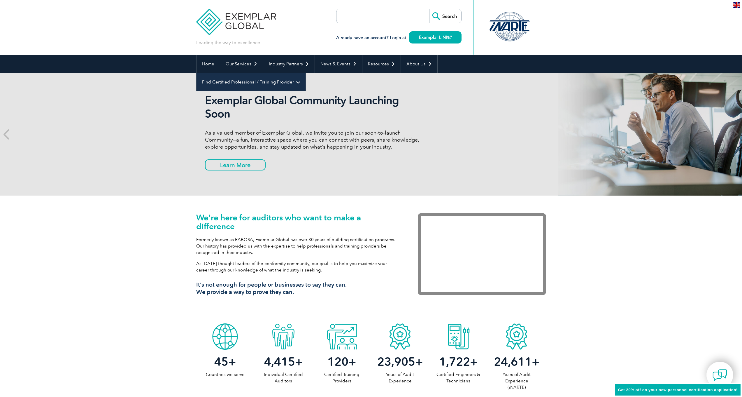
click at [306, 73] on link "Find Certified Professional / Training Provider" at bounding box center [251, 82] width 109 height 18
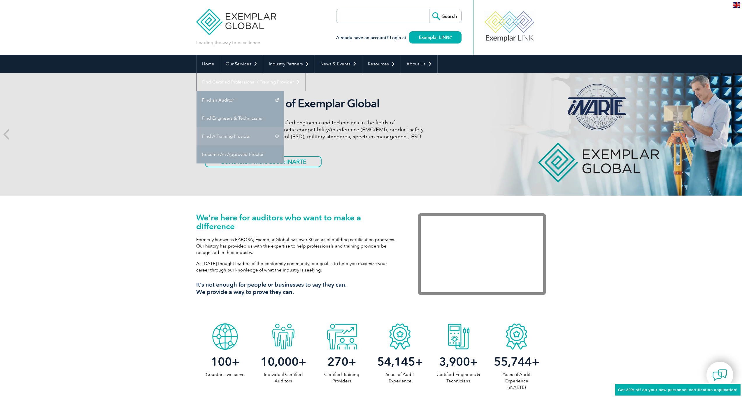
click at [284, 127] on link "Find A Training Provider" at bounding box center [240, 136] width 87 height 18
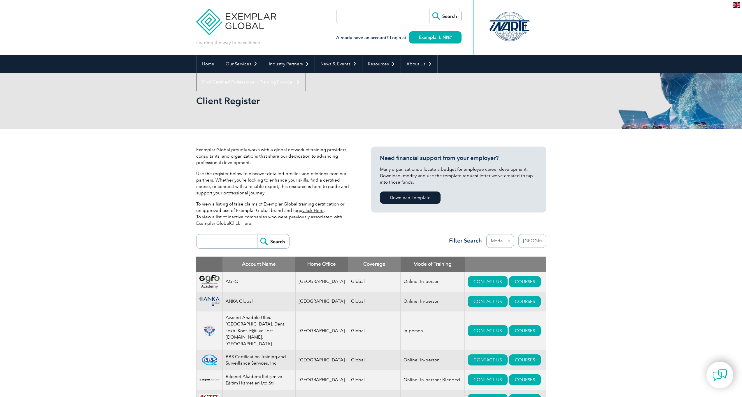
select select "[GEOGRAPHIC_DATA]"
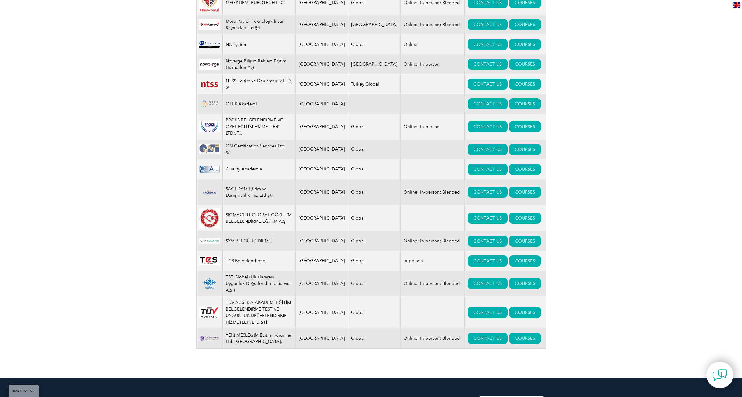
scroll to position [687, 0]
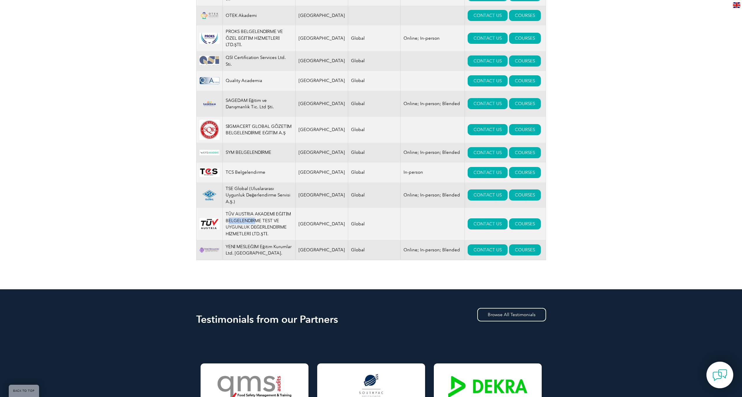
drag, startPoint x: 234, startPoint y: 236, endPoint x: 259, endPoint y: 235, distance: 25.1
click at [259, 235] on td "TÜV AUSTRIA AKADEMİ EĞİTİM BELGELENDİRME TEST VE UYGUNLUK DEĞERLENDİRME HİZMETL…" at bounding box center [258, 224] width 73 height 32
drag, startPoint x: 252, startPoint y: 237, endPoint x: 271, endPoint y: 236, distance: 18.1
click at [271, 236] on td "TÜV AUSTRIA AKADEMİ EĞİTİM BELGELENDİRME TEST VE UYGUNLUK DEĞERLENDİRME HİZMETL…" at bounding box center [258, 224] width 73 height 32
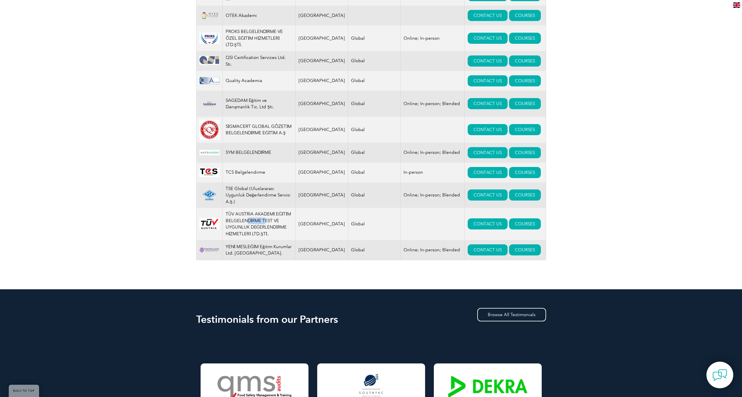
click at [271, 236] on td "TÜV AUSTRIA AKADEMİ EĞİTİM BELGELENDİRME TEST VE UYGUNLUK DEĞERLENDİRME HİZMETL…" at bounding box center [258, 224] width 73 height 32
drag, startPoint x: 261, startPoint y: 241, endPoint x: 268, endPoint y: 240, distance: 7.6
click at [268, 240] on td "TÜV AUSTRIA AKADEMİ EĞİTİM BELGELENDİRME TEST VE UYGUNLUK DEĞERLENDİRME HİZMETL…" at bounding box center [258, 224] width 73 height 32
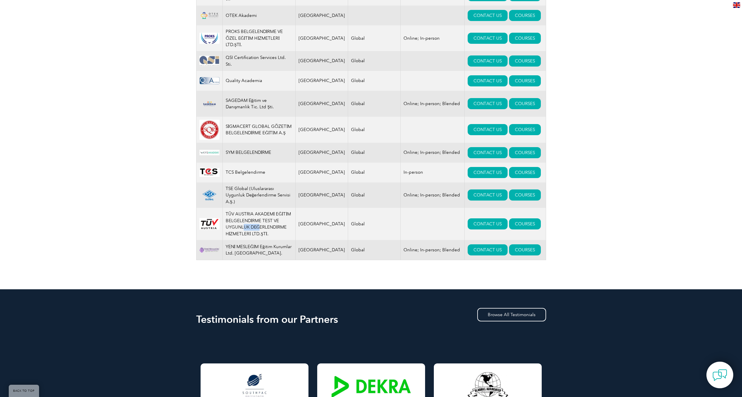
drag, startPoint x: 266, startPoint y: 243, endPoint x: 250, endPoint y: 243, distance: 16.3
click at [250, 240] on td "TÜV AUSTRIA AKADEMİ EĞİTİM BELGELENDİRME TEST VE UYGUNLUK DEĞERLENDİRME HİZMETL…" at bounding box center [258, 224] width 73 height 32
click at [255, 240] on td "TÜV AUSTRIA AKADEMİ EĞİTİM BELGELENDİRME TEST VE UYGUNLUK DEĞERLENDİRME HİZMETL…" at bounding box center [258, 224] width 73 height 32
click at [256, 240] on td "TÜV AUSTRIA AKADEMİ EĞİTİM BELGELENDİRME TEST VE UYGUNLUK DEĞERLENDİRME HİZMETL…" at bounding box center [258, 224] width 73 height 32
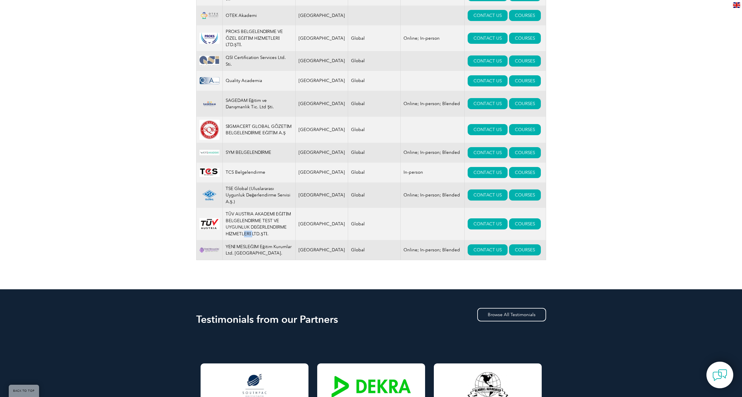
drag, startPoint x: 249, startPoint y: 249, endPoint x: 256, endPoint y: 249, distance: 7.3
click at [256, 240] on td "TÜV AUSTRIA AKADEMİ EĞİTİM BELGELENDİRME TEST VE UYGUNLUK DEĞERLENDİRME HİZMETL…" at bounding box center [258, 224] width 73 height 32
